Goal: Find specific page/section: Find specific page/section

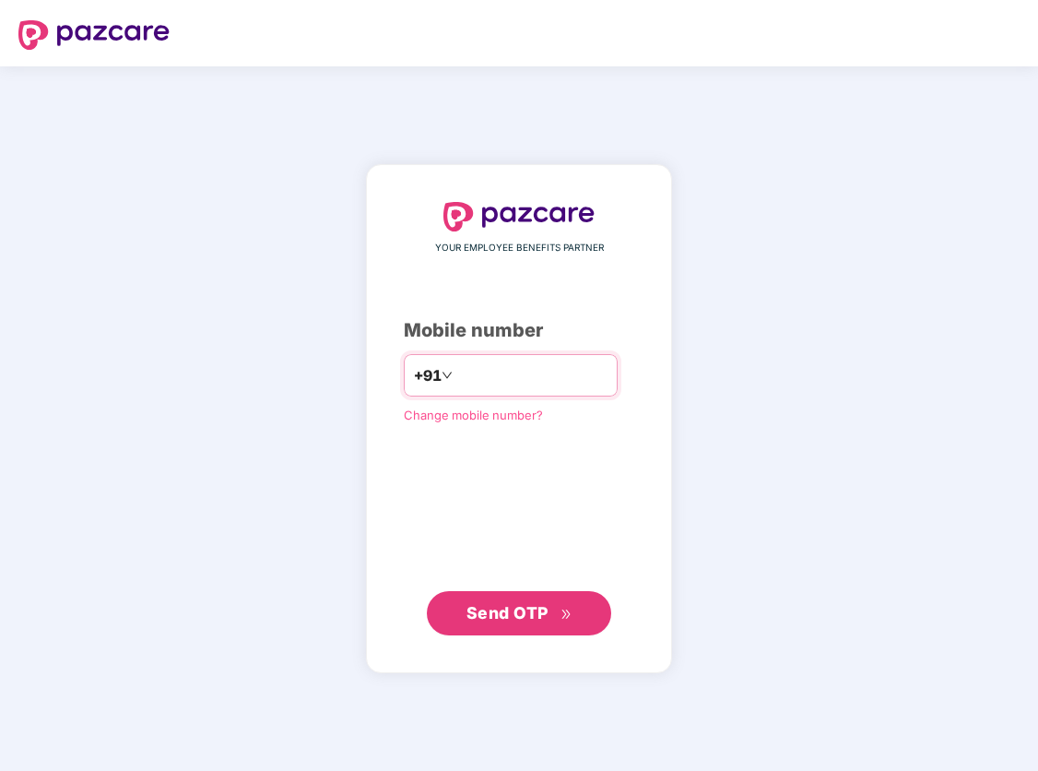
click at [561, 375] on input "number" at bounding box center [531, 374] width 151 height 29
type input "**********"
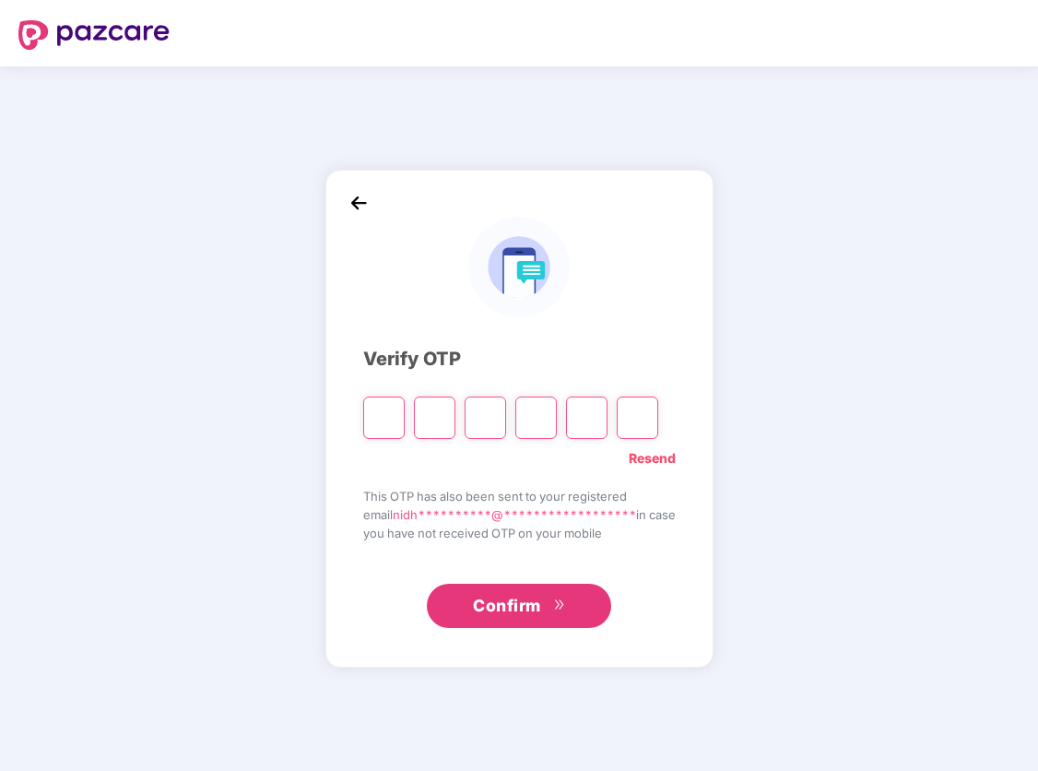
type input "*"
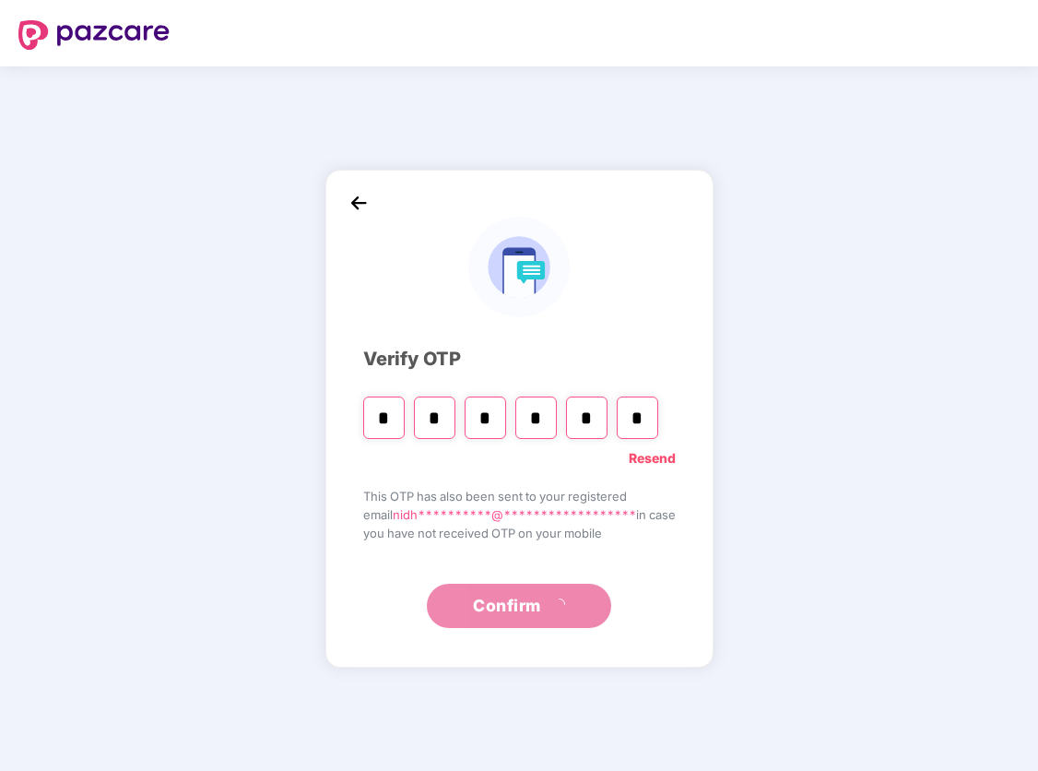
type input "*"
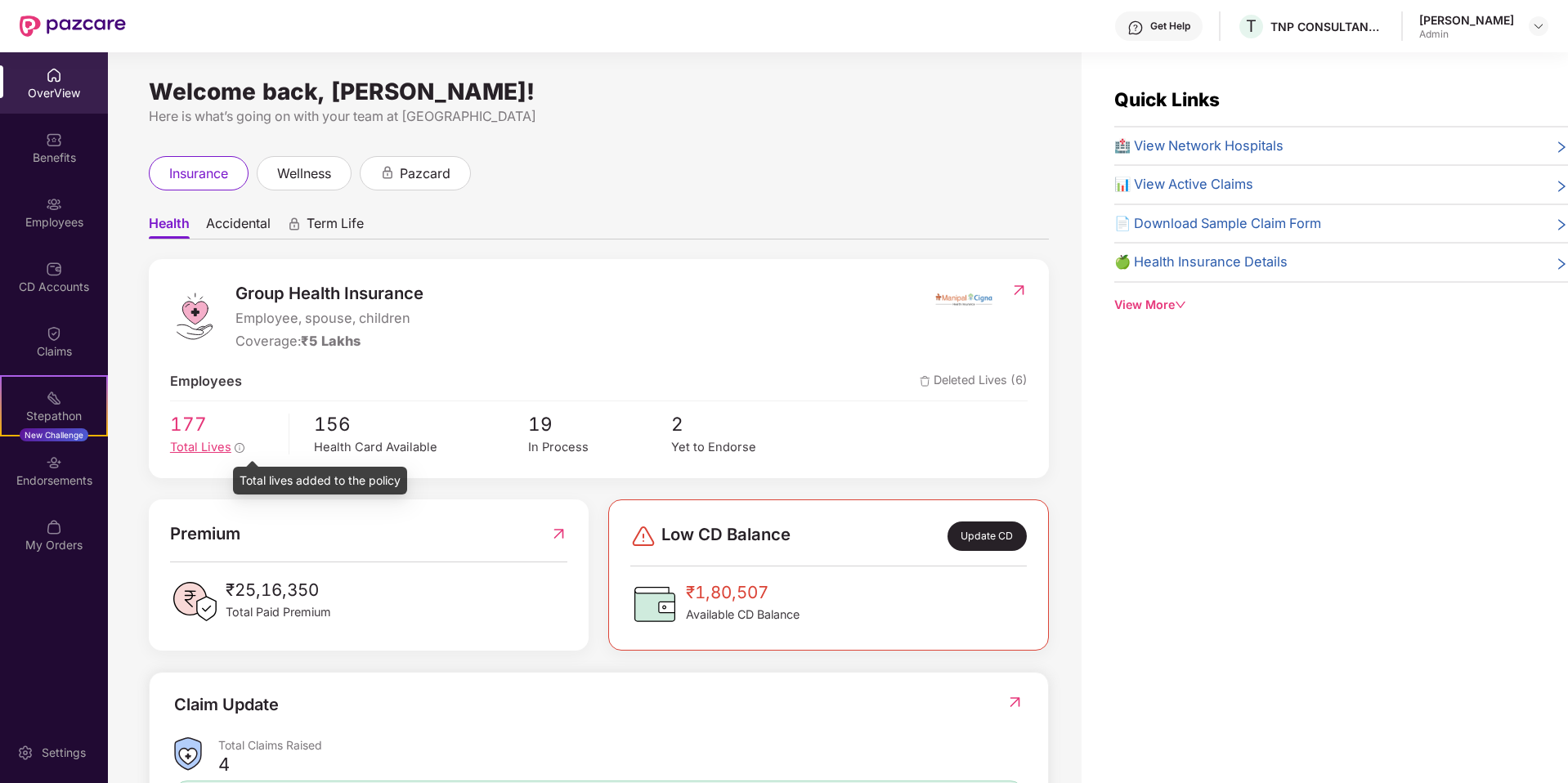
click at [239, 444] on icon "info-circle" at bounding box center [239, 448] width 10 height 10
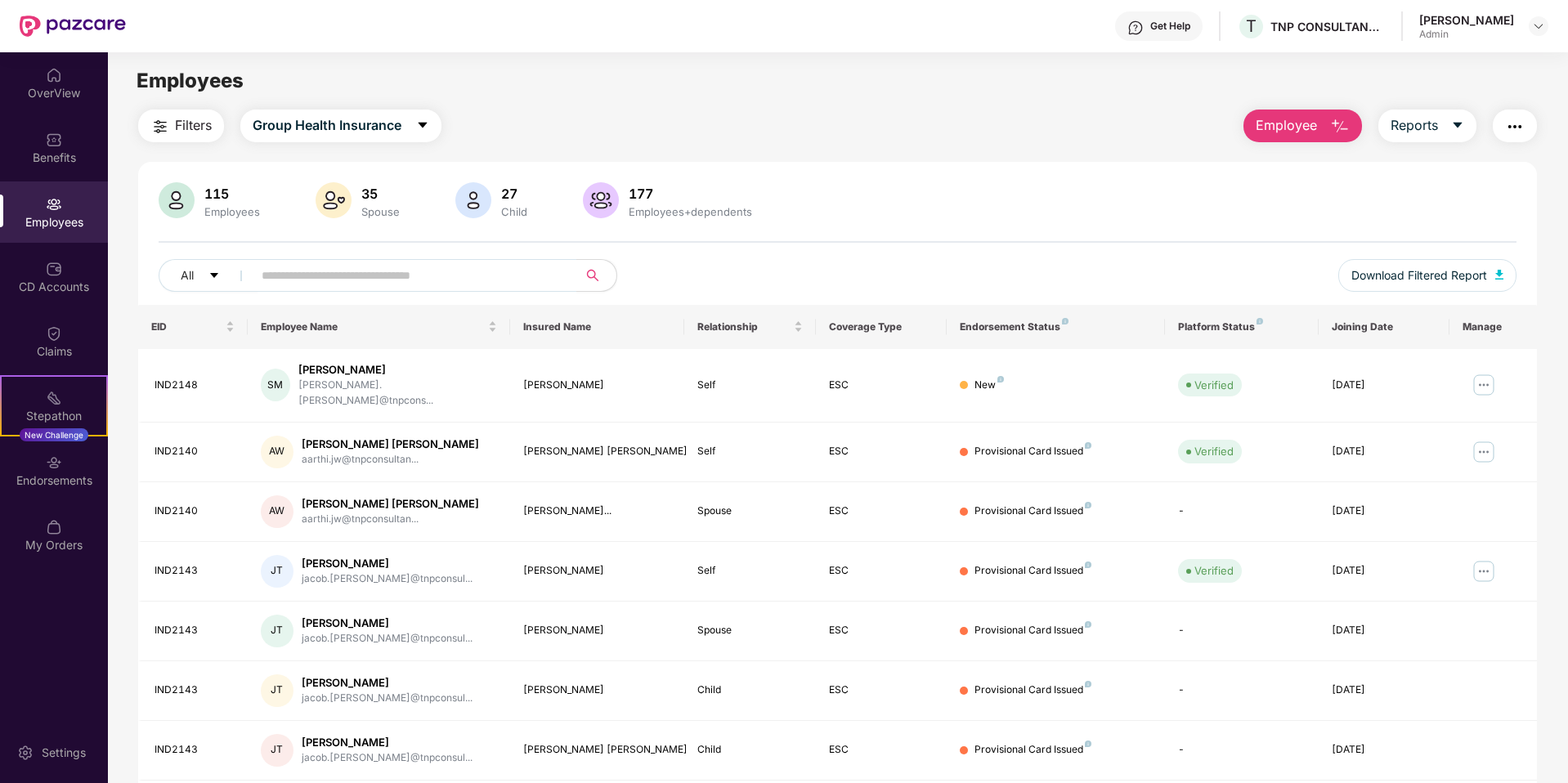
click at [506, 190] on div "27" at bounding box center [514, 193] width 33 height 16
click at [511, 204] on div "27 Child" at bounding box center [514, 200] width 39 height 35
click at [204, 206] on div "Employees" at bounding box center [232, 211] width 62 height 13
click at [216, 277] on icon "caret-down" at bounding box center [214, 275] width 12 height 12
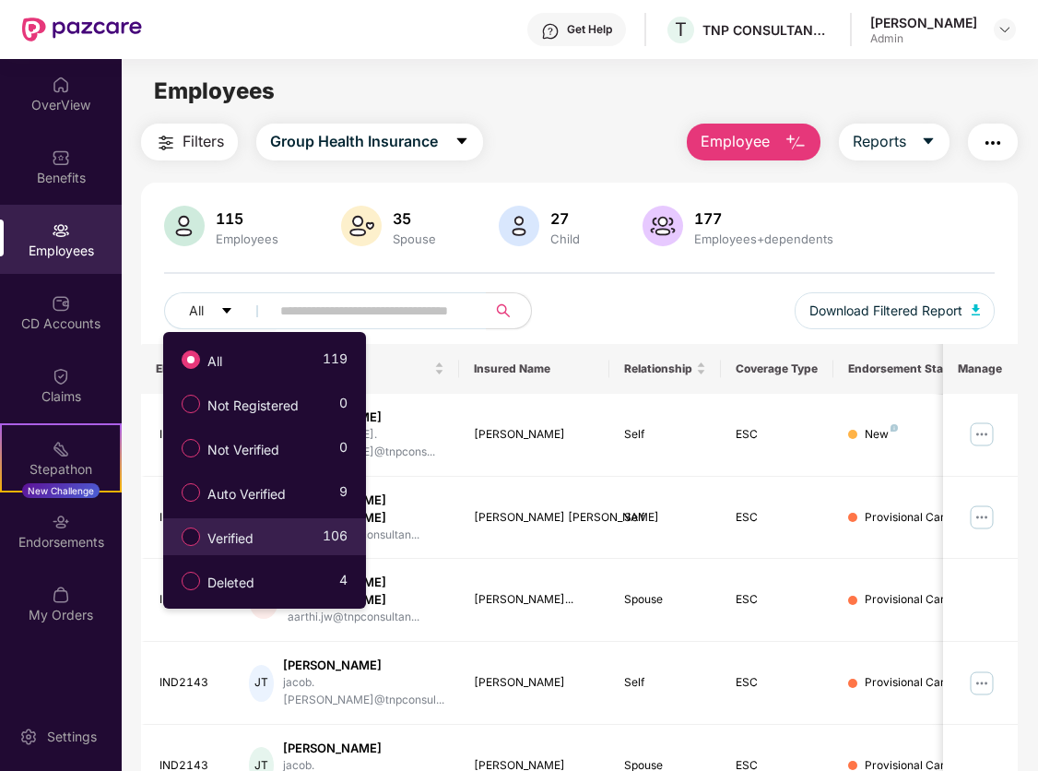
click at [252, 536] on span "Verified" at bounding box center [230, 538] width 61 height 20
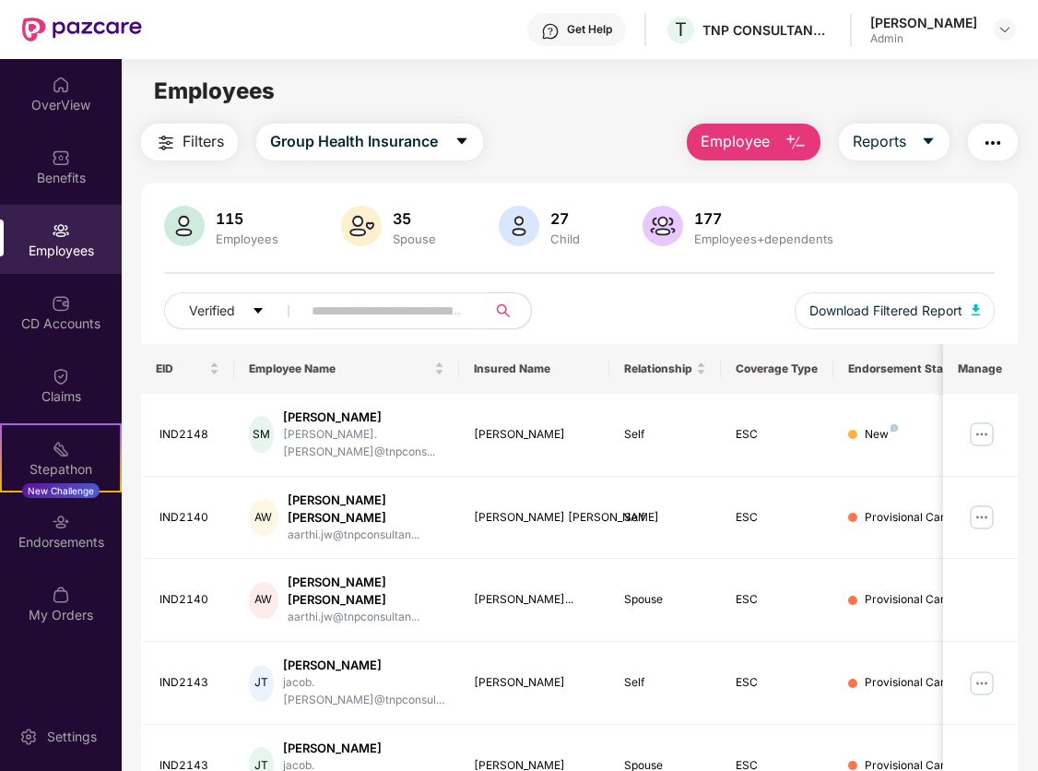
click at [241, 228] on div "115 Employees" at bounding box center [246, 226] width 77 height 39
click at [71, 171] on div "Benefits" at bounding box center [61, 178] width 122 height 18
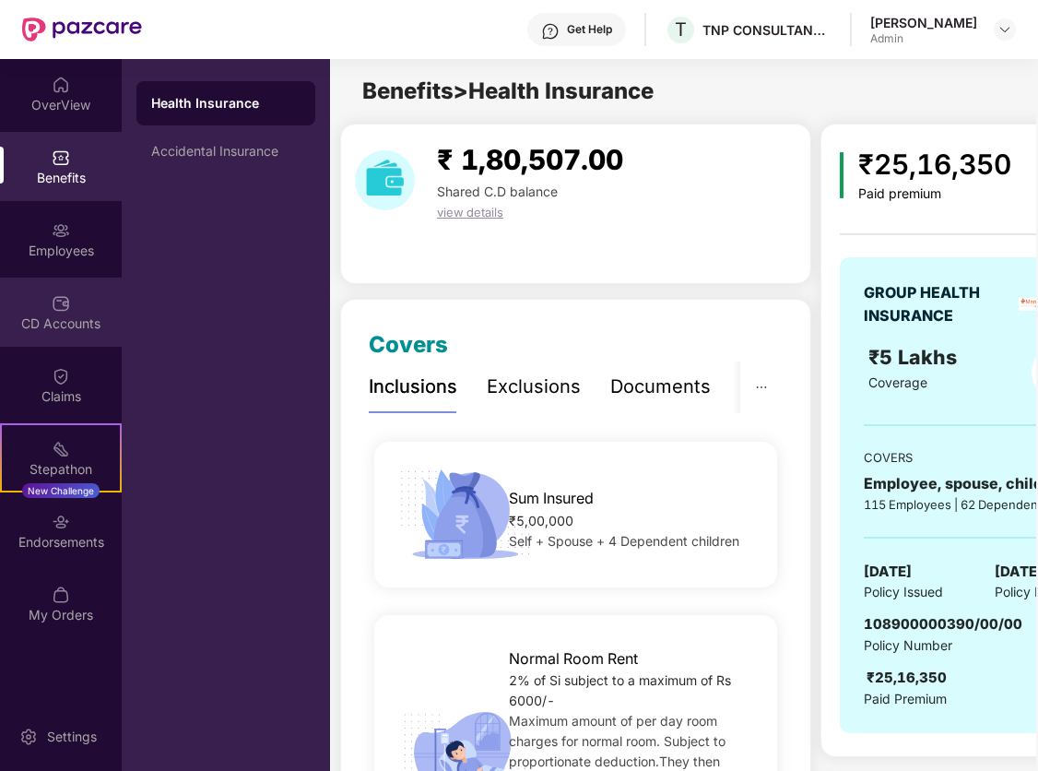
click at [65, 314] on div "CD Accounts" at bounding box center [61, 323] width 122 height 18
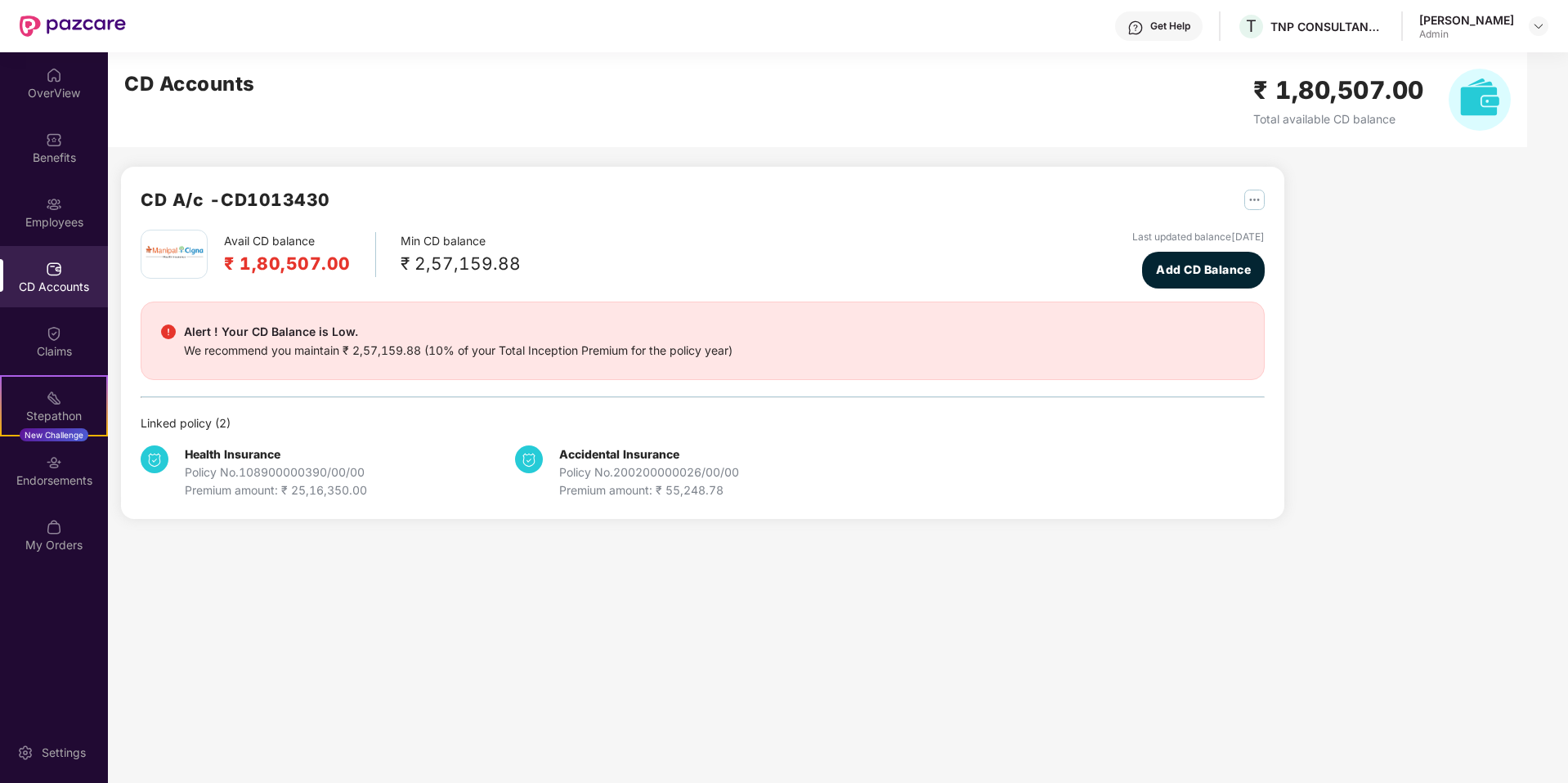
click at [601, 157] on div "CD A/c - CD1013430 Avail CD balance ₹ 1,80,507.00 Min CD balance ₹ 2,57,159.88 …" at bounding box center [696, 295] width 1176 height 486
click at [74, 23] on img at bounding box center [73, 27] width 106 height 21
